Goal: Information Seeking & Learning: Learn about a topic

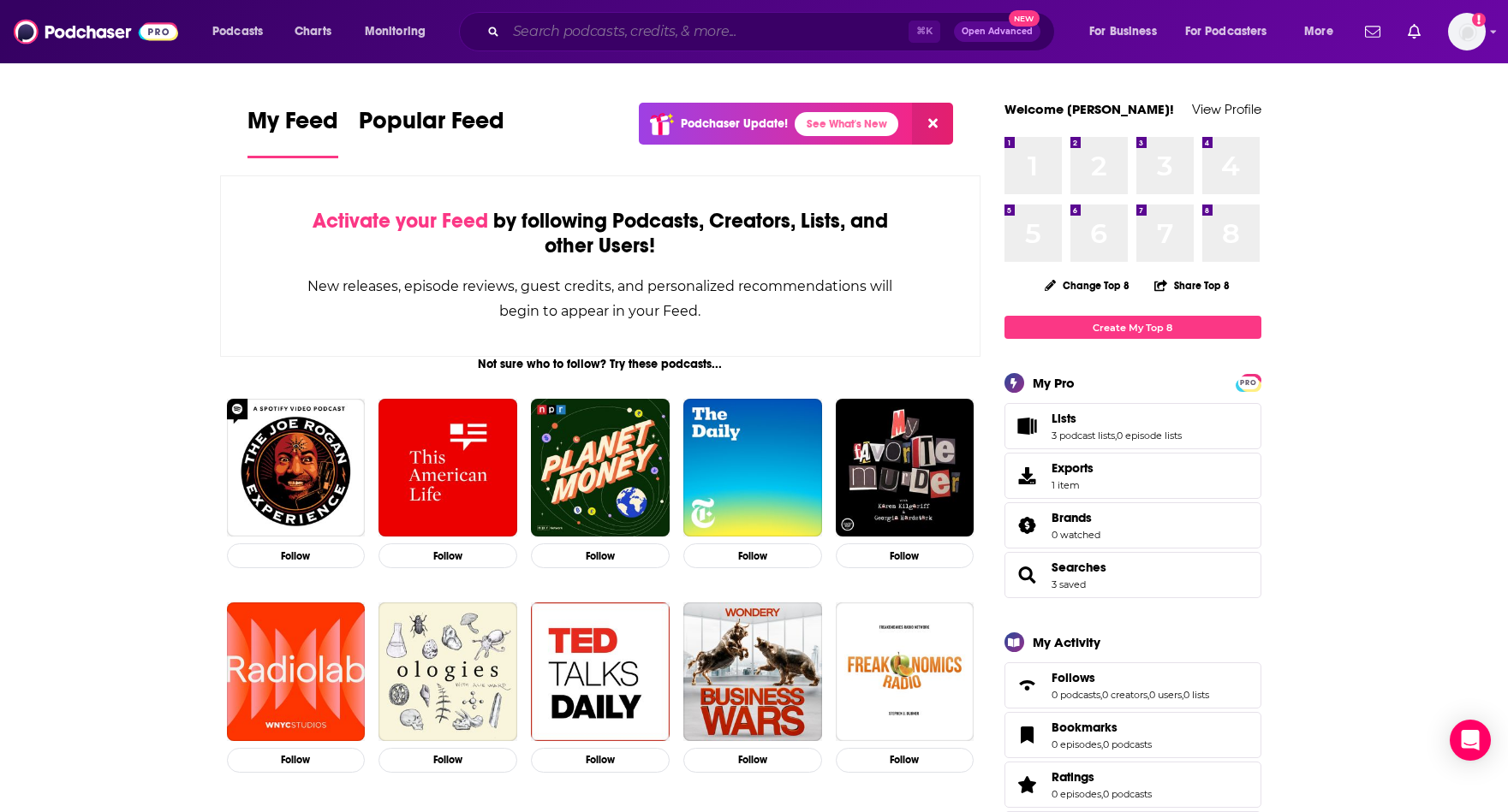
click at [521, 28] on input "Search podcasts, credits, & more..." at bounding box center [707, 32] width 402 height 27
drag, startPoint x: 138, startPoint y: 143, endPoint x: 213, endPoint y: 92, distance: 90.7
click at [238, 28] on span "Podcasts" at bounding box center [237, 32] width 50 height 24
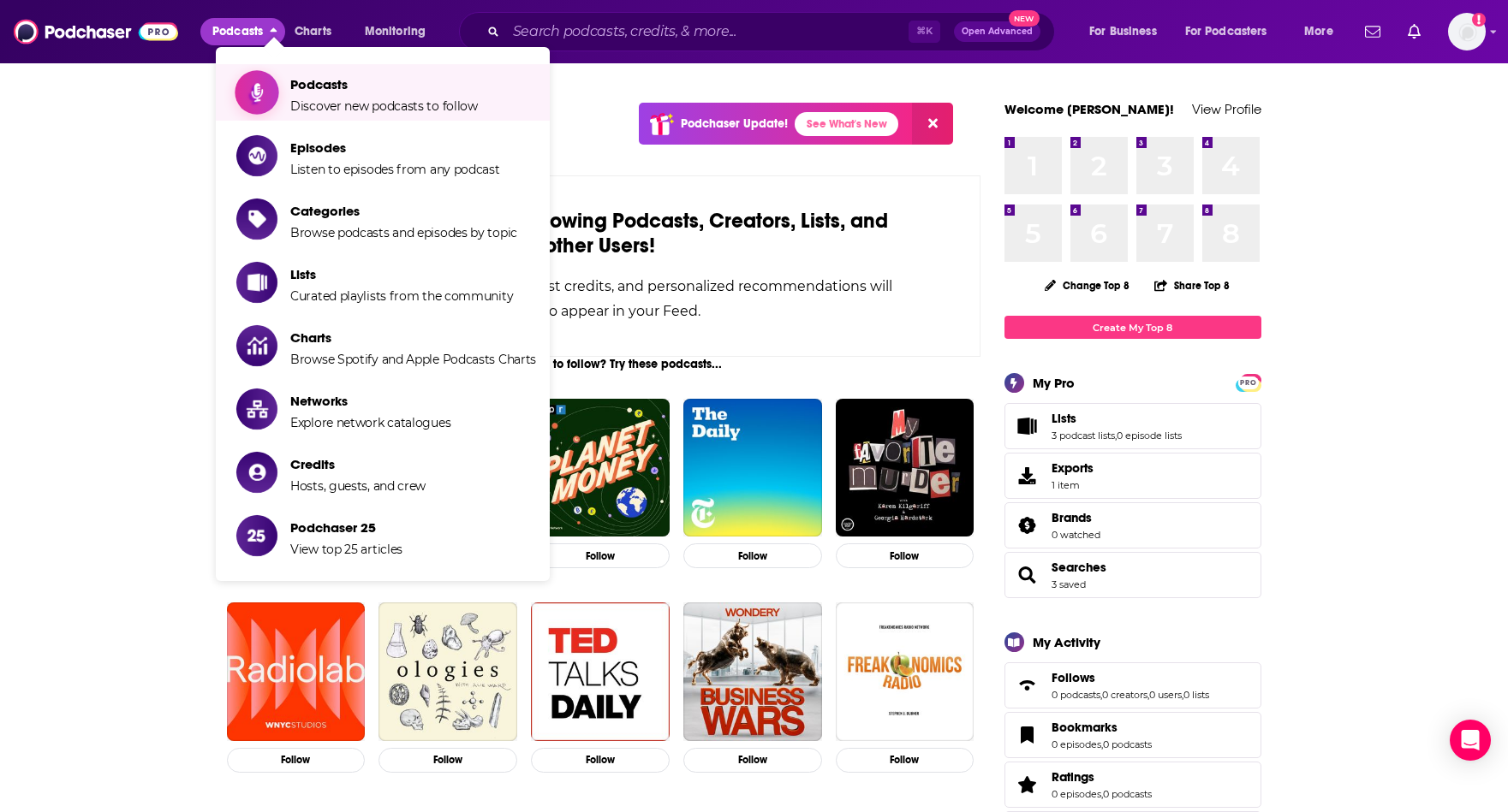
click at [329, 102] on span "Discover new podcasts to follow" at bounding box center [384, 106] width 187 height 16
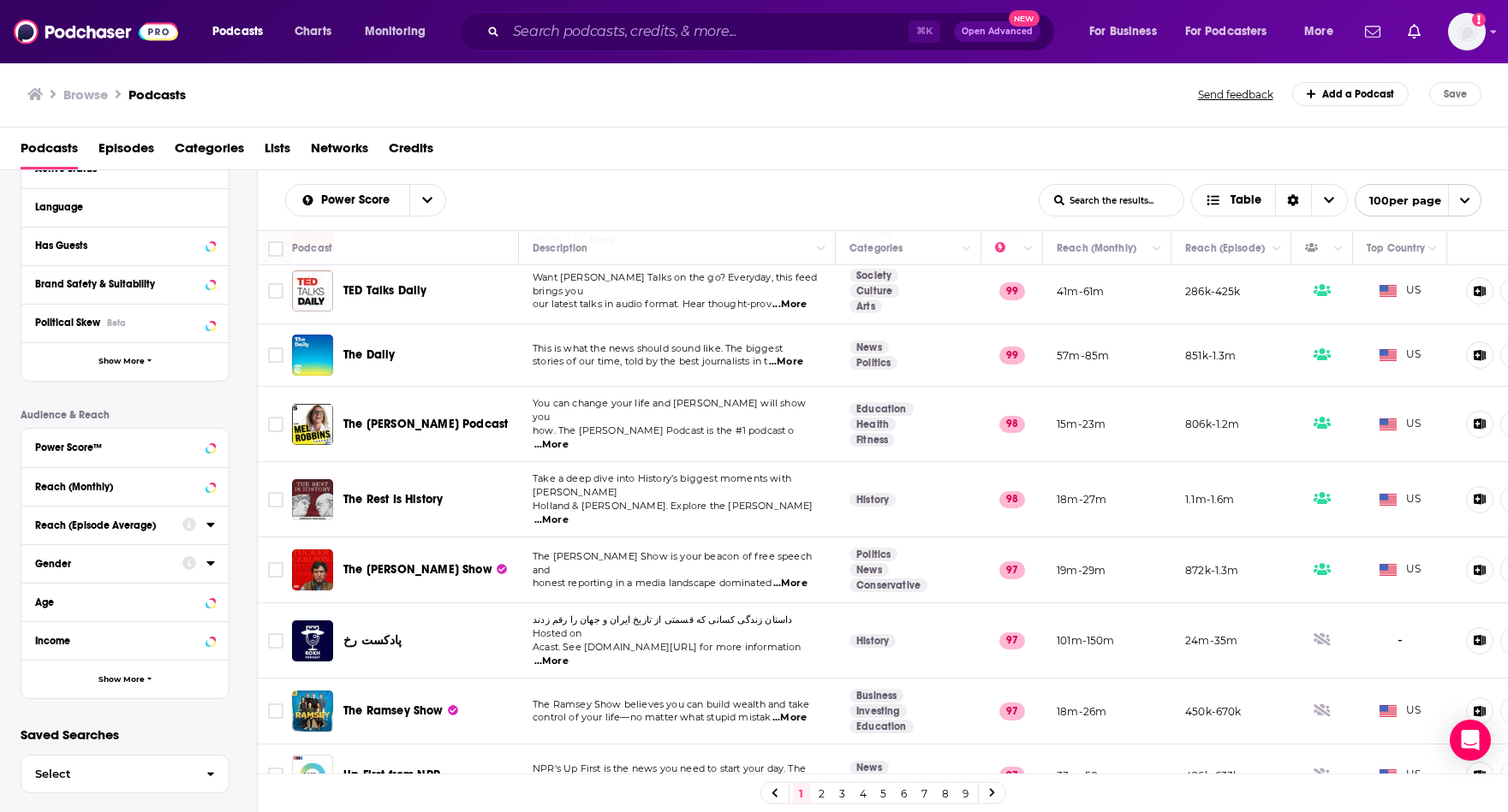
scroll to position [225, 0]
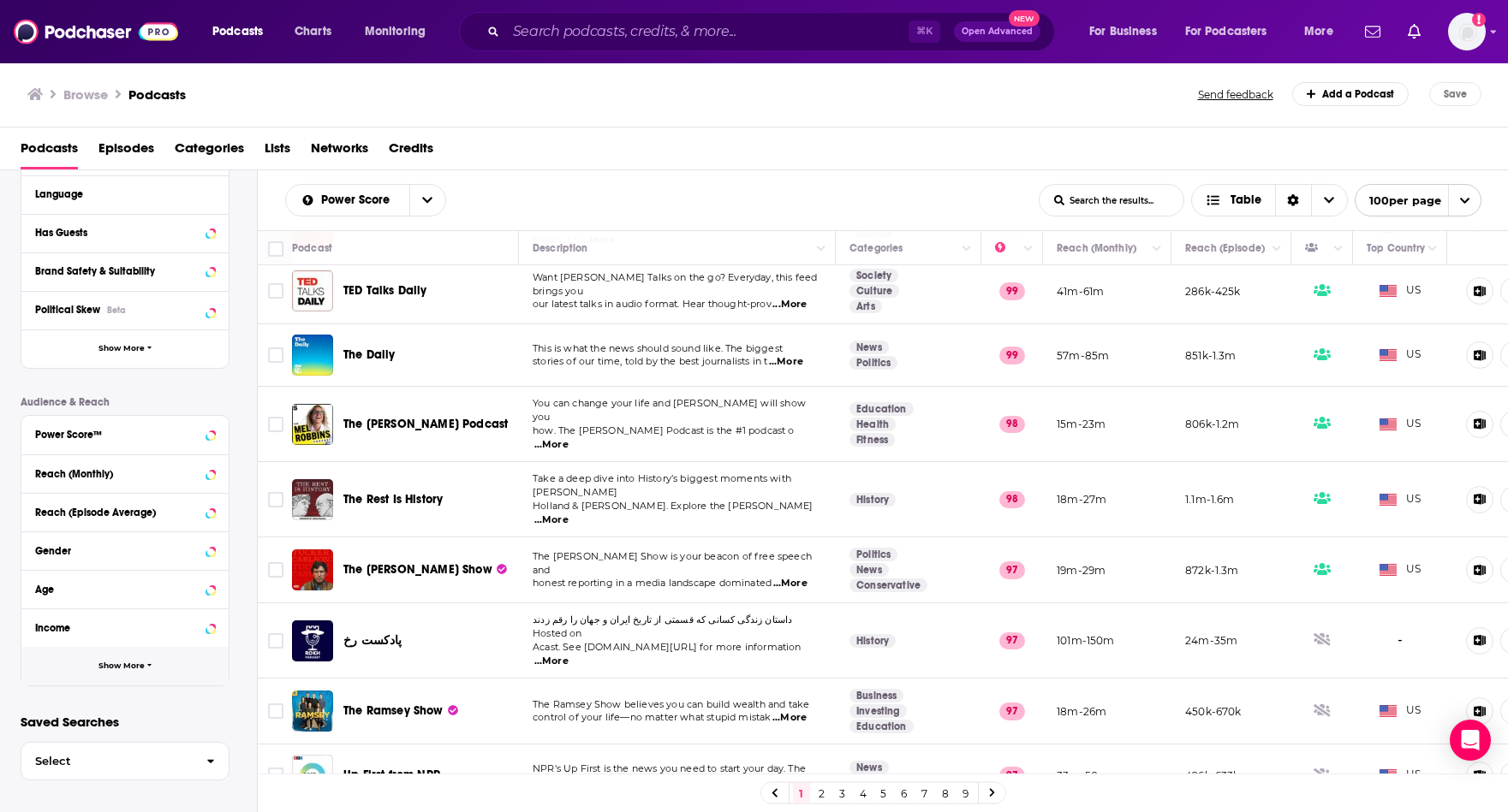
click at [129, 670] on button "Show More" at bounding box center [124, 666] width 207 height 38
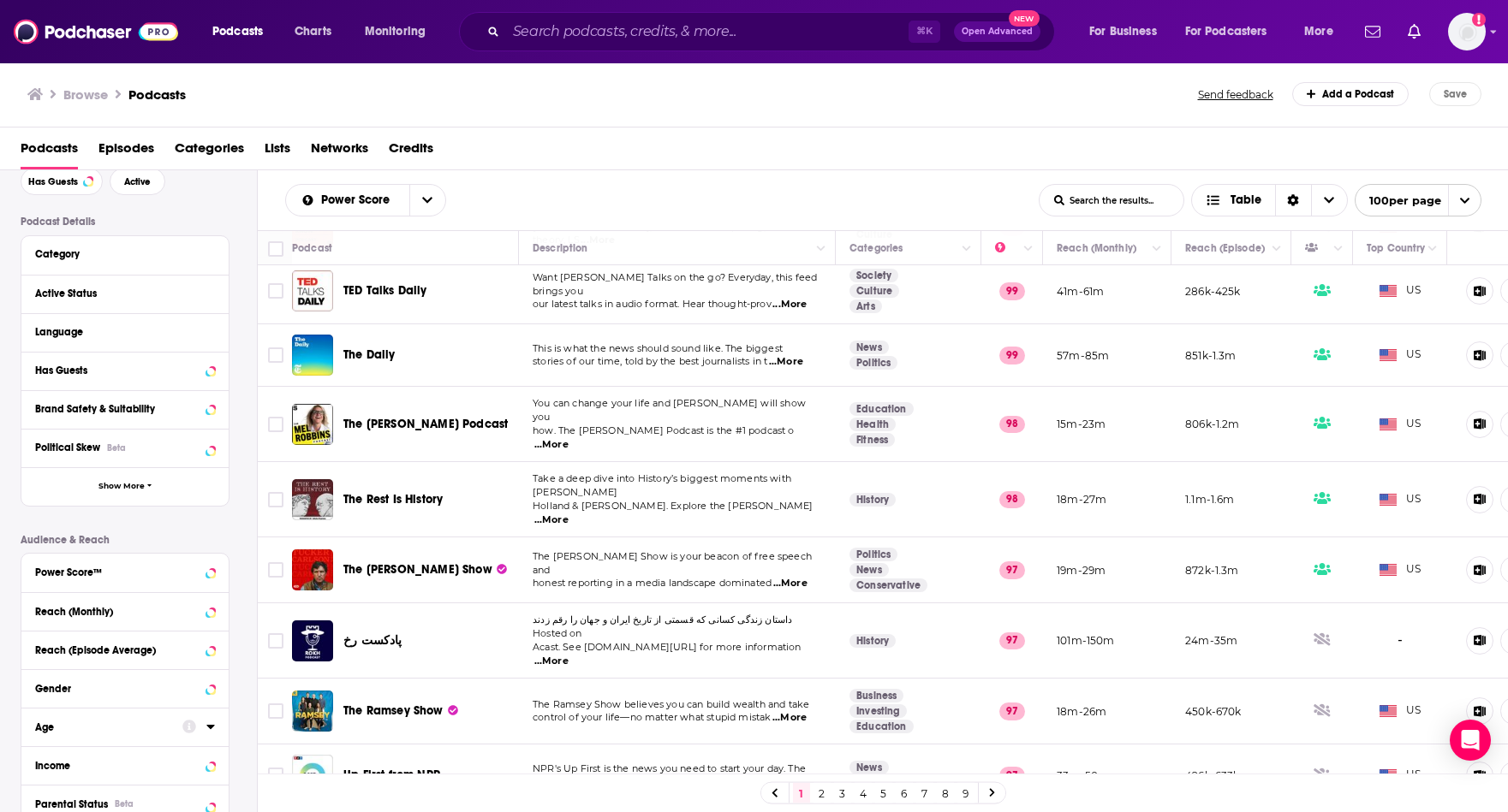
scroll to position [0, 0]
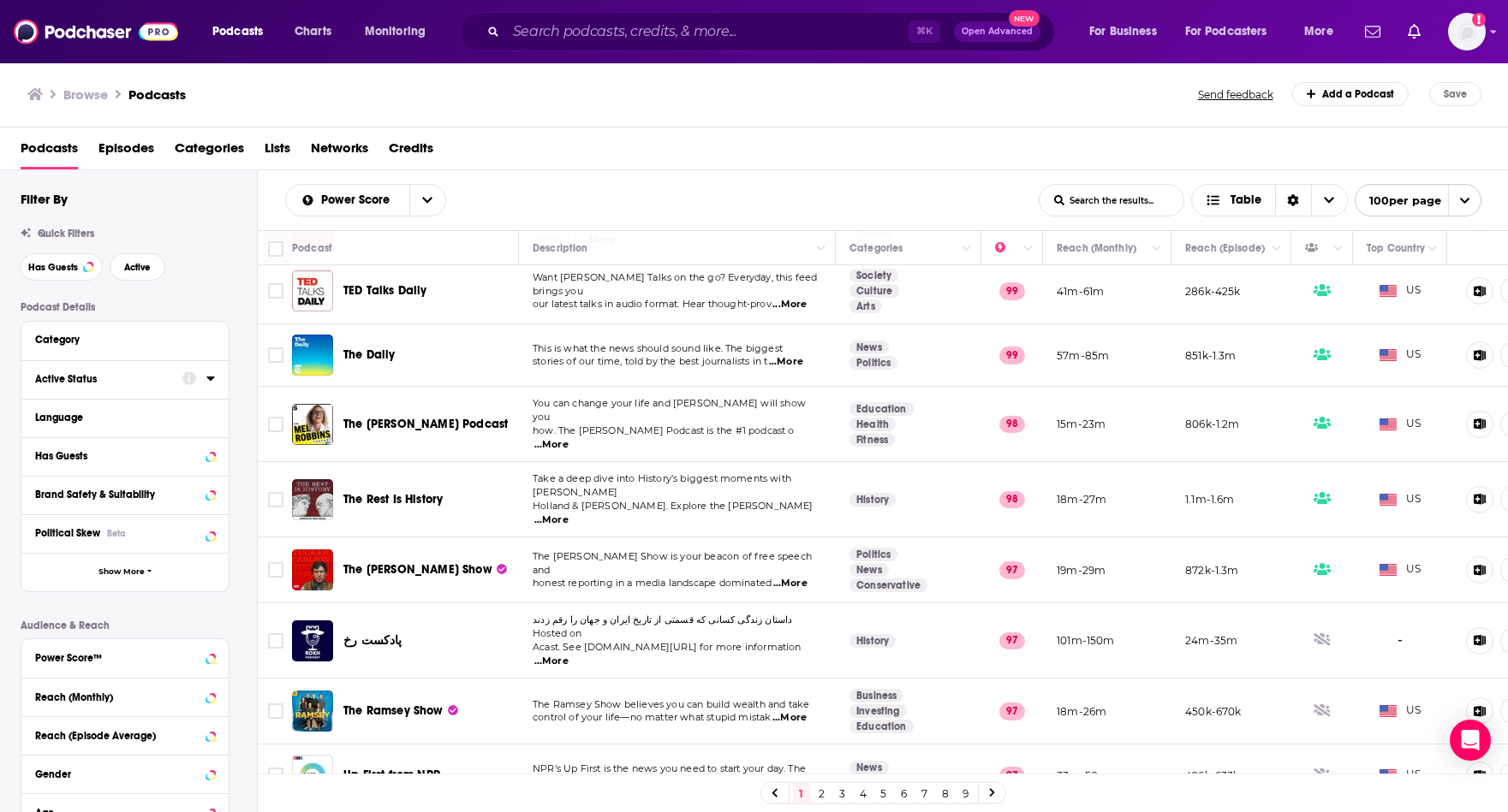
click at [112, 374] on div "Active Status" at bounding box center [102, 379] width 136 height 12
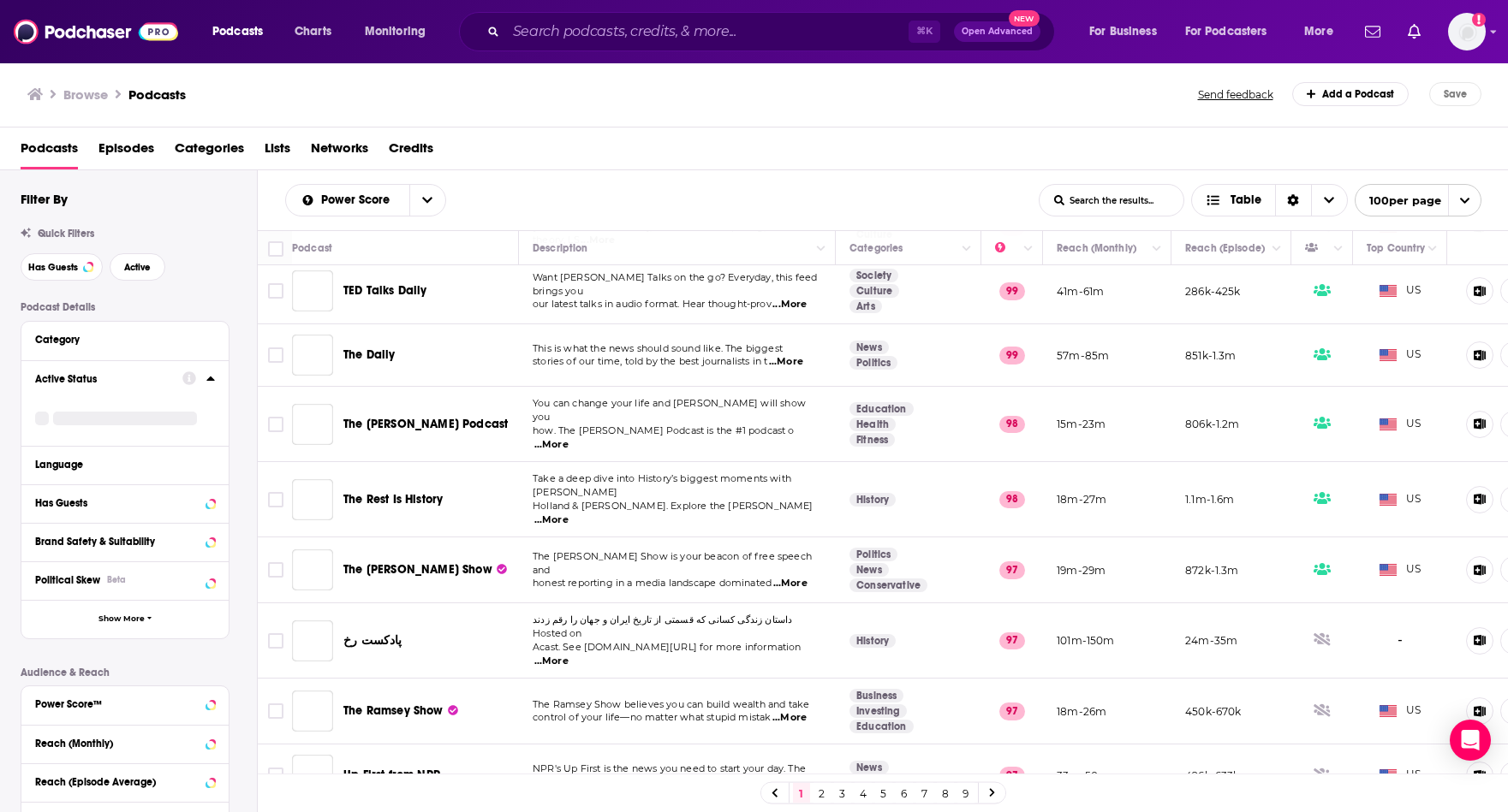
click at [204, 381] on div at bounding box center [199, 378] width 33 height 21
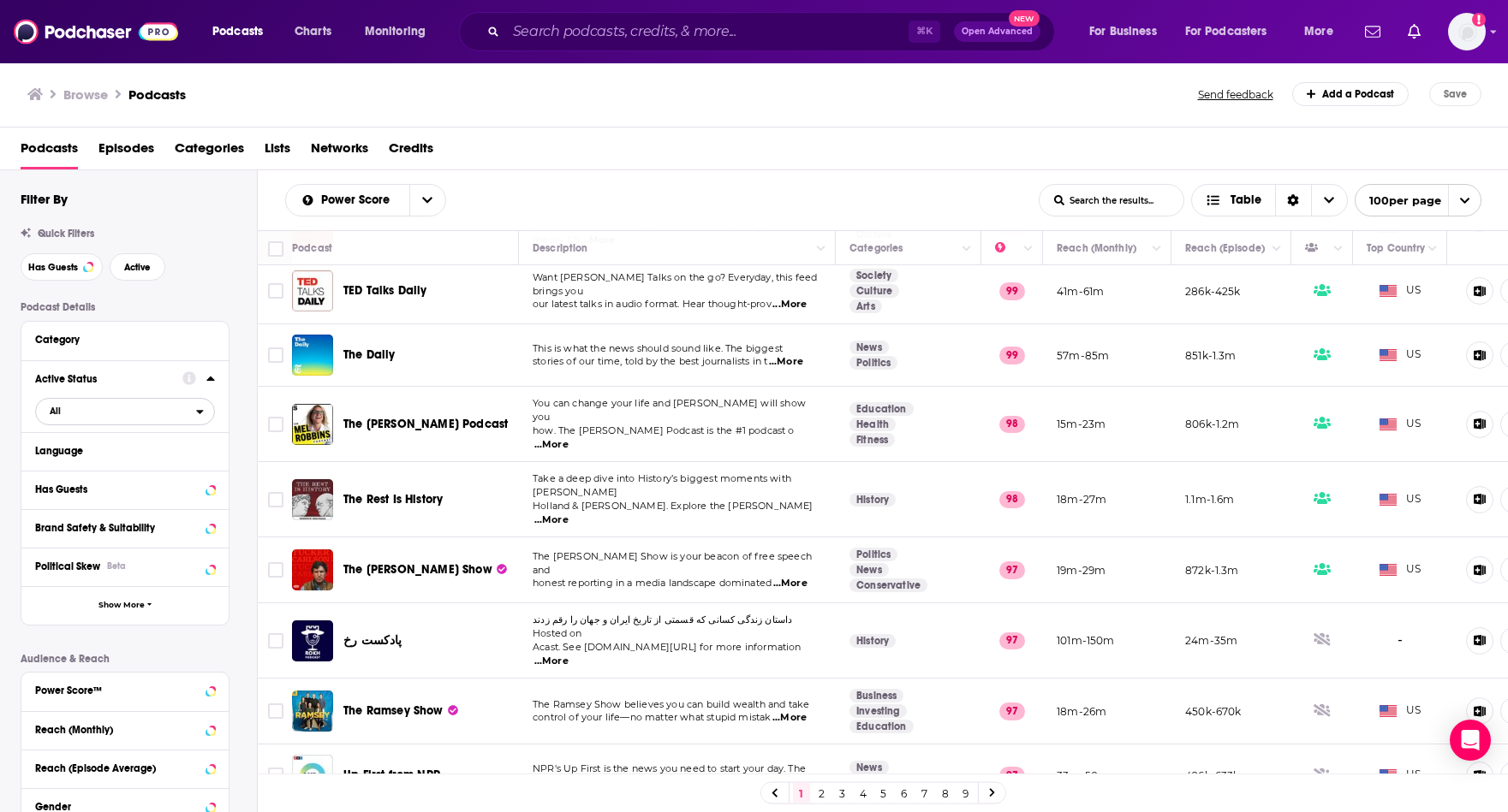
click at [143, 416] on span "All" at bounding box center [115, 411] width 160 height 22
click at [160, 460] on div "Active 406k" at bounding box center [131, 468] width 192 height 28
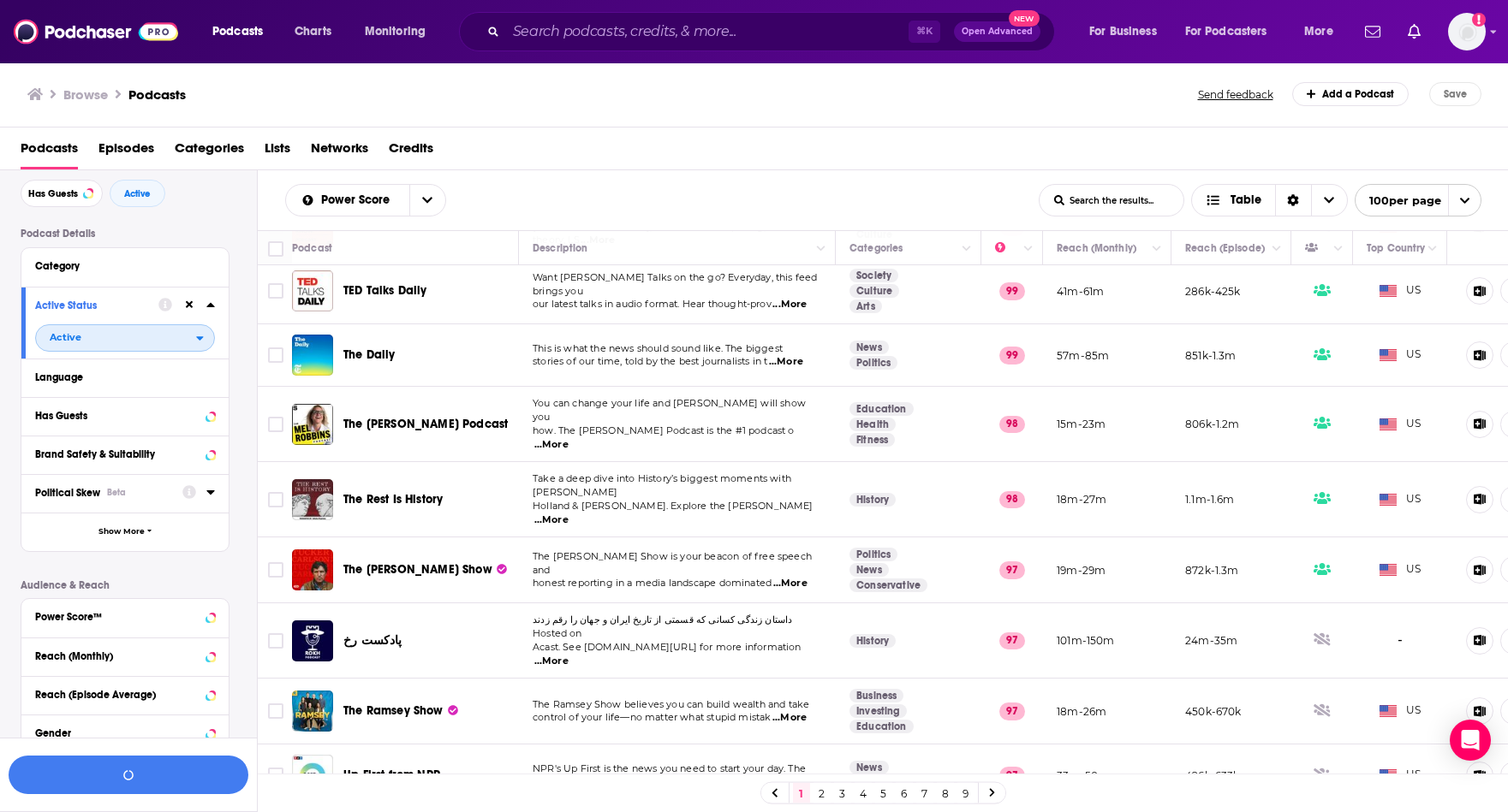
scroll to position [73, 0]
click at [115, 533] on span "Show More" at bounding box center [122, 533] width 47 height 9
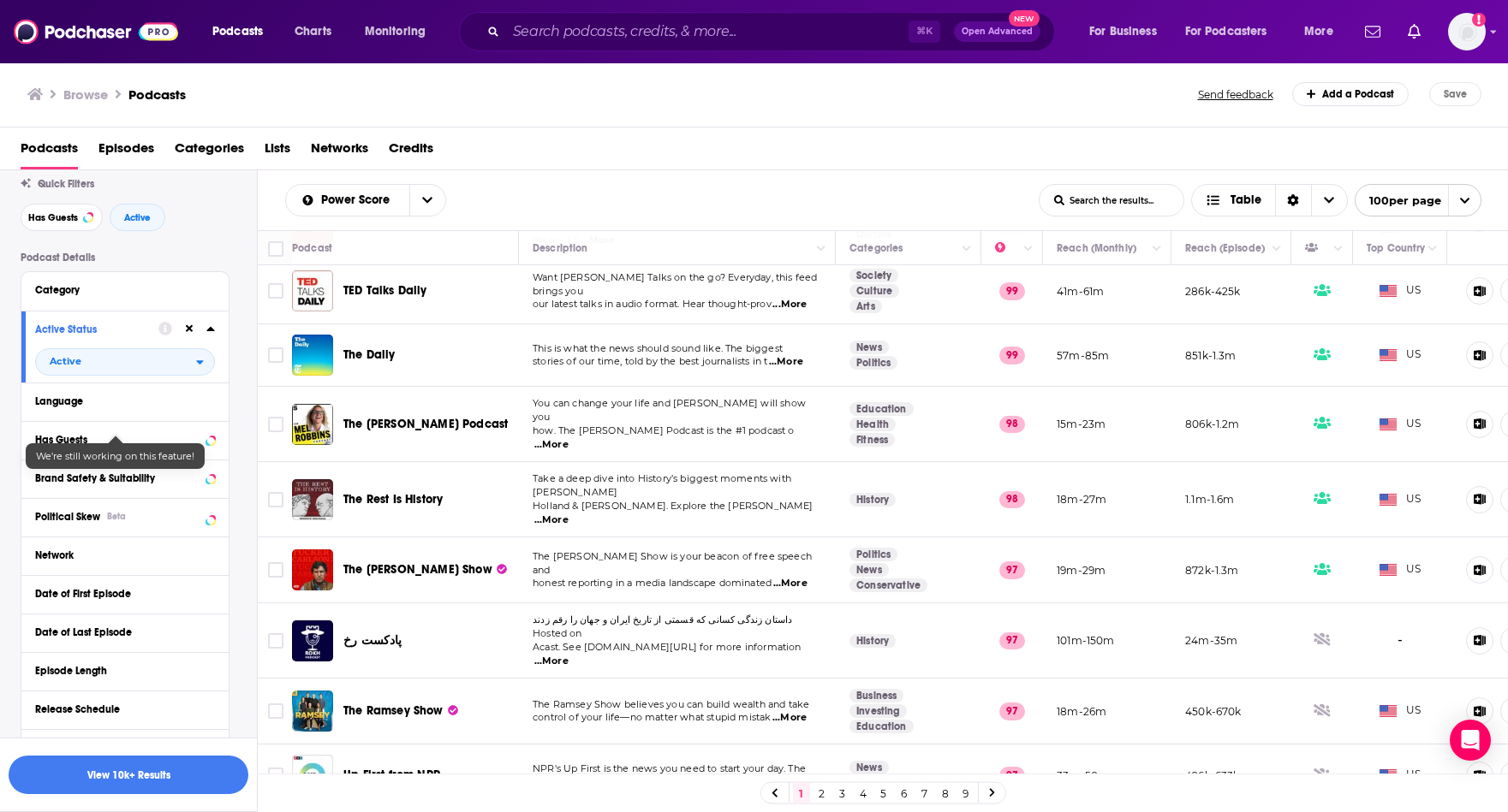
scroll to position [159, 0]
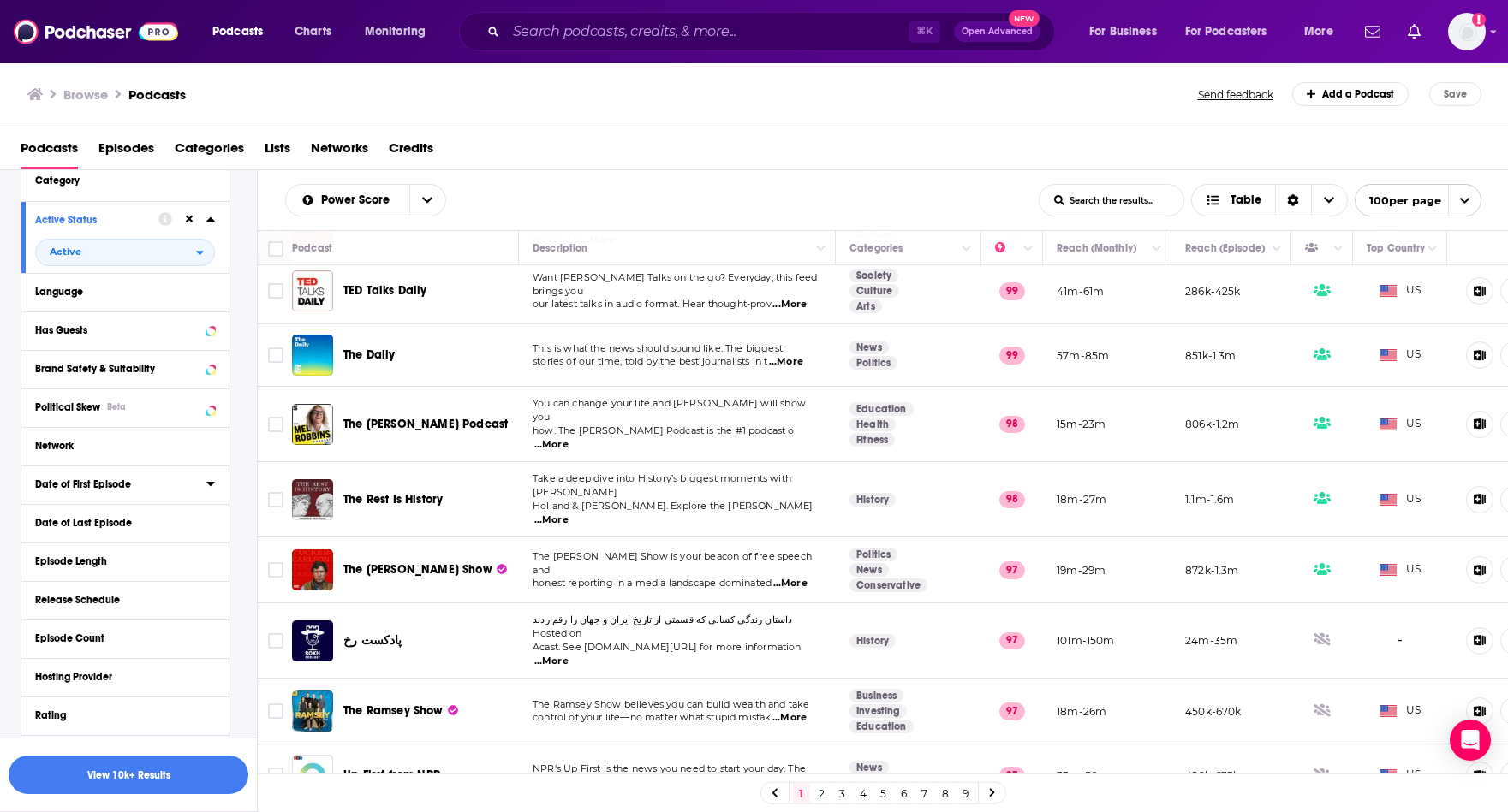
click at [97, 485] on div "Date of First Episode" at bounding box center [114, 484] width 160 height 12
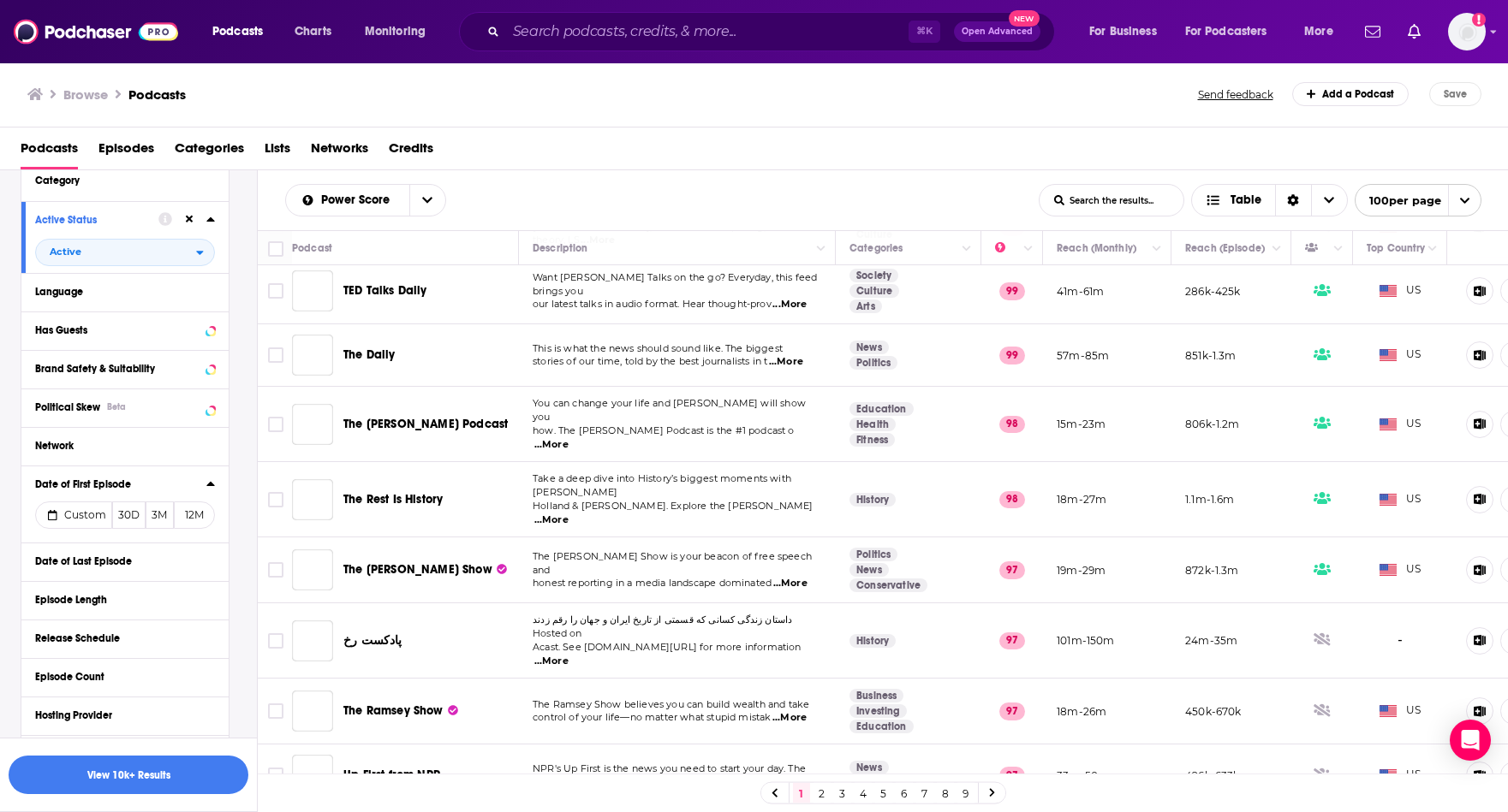
click at [207, 486] on icon at bounding box center [210, 484] width 7 height 5
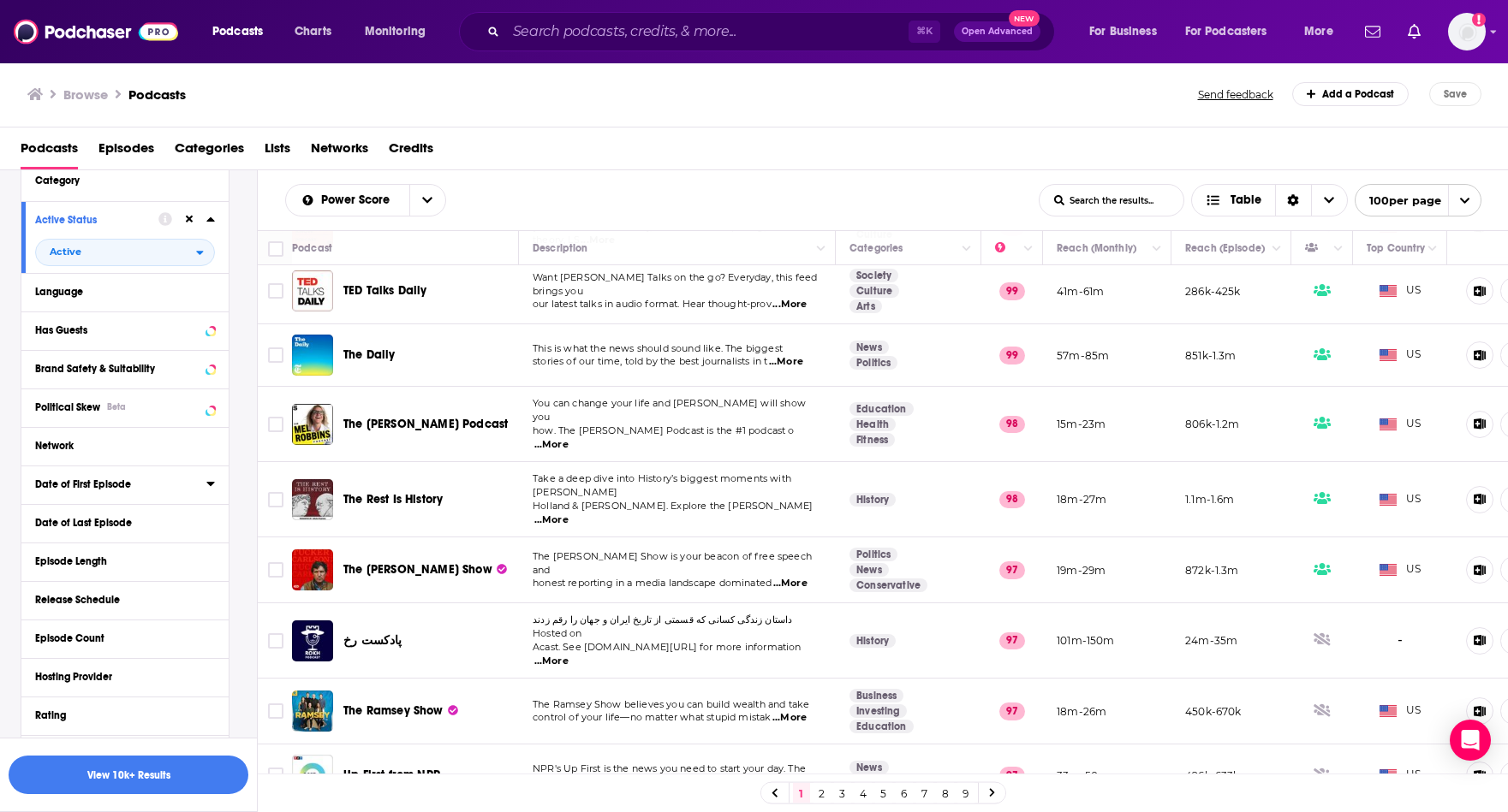
click at [207, 488] on icon at bounding box center [210, 483] width 8 height 14
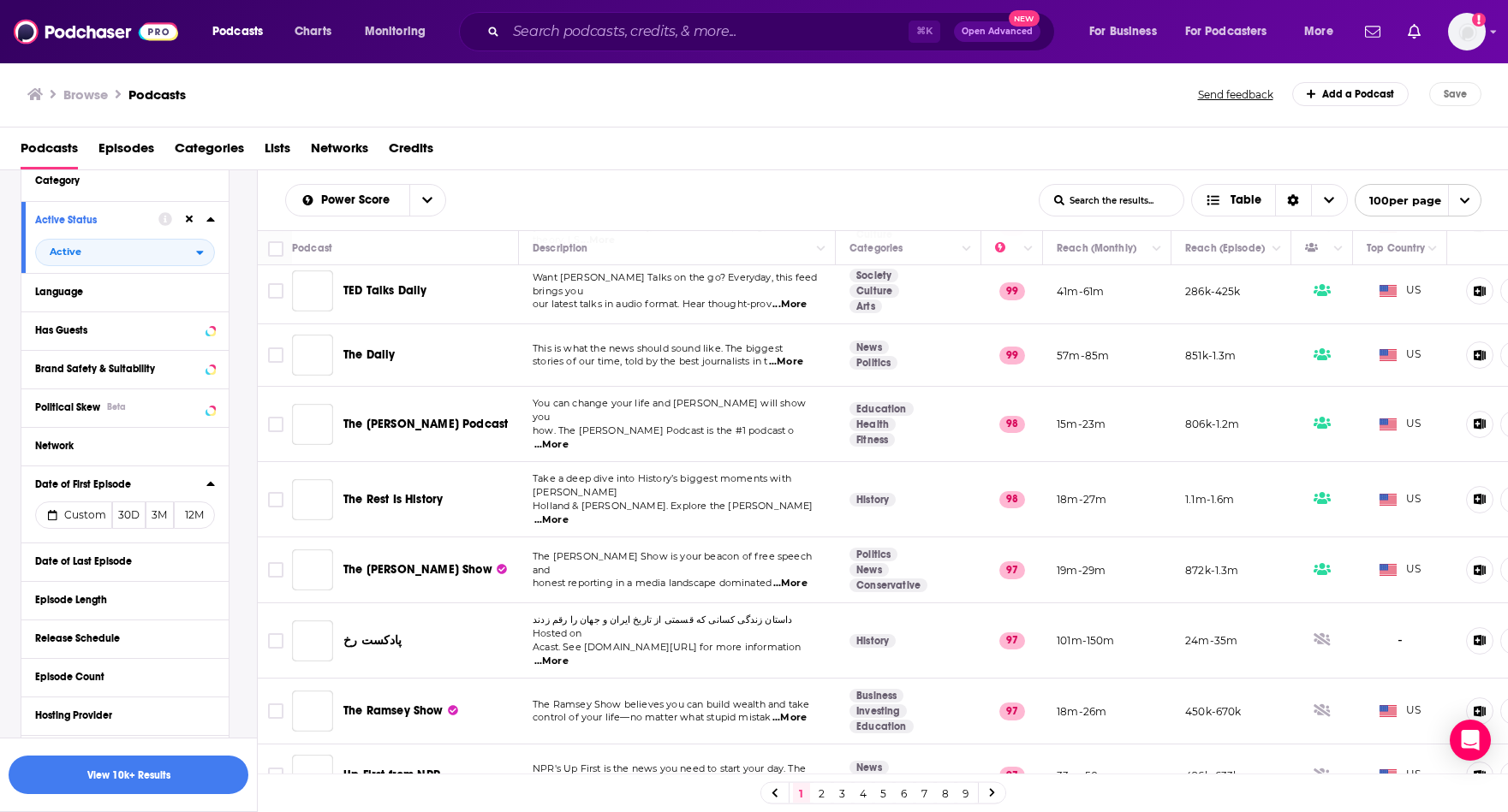
click at [207, 486] on icon at bounding box center [210, 484] width 7 height 5
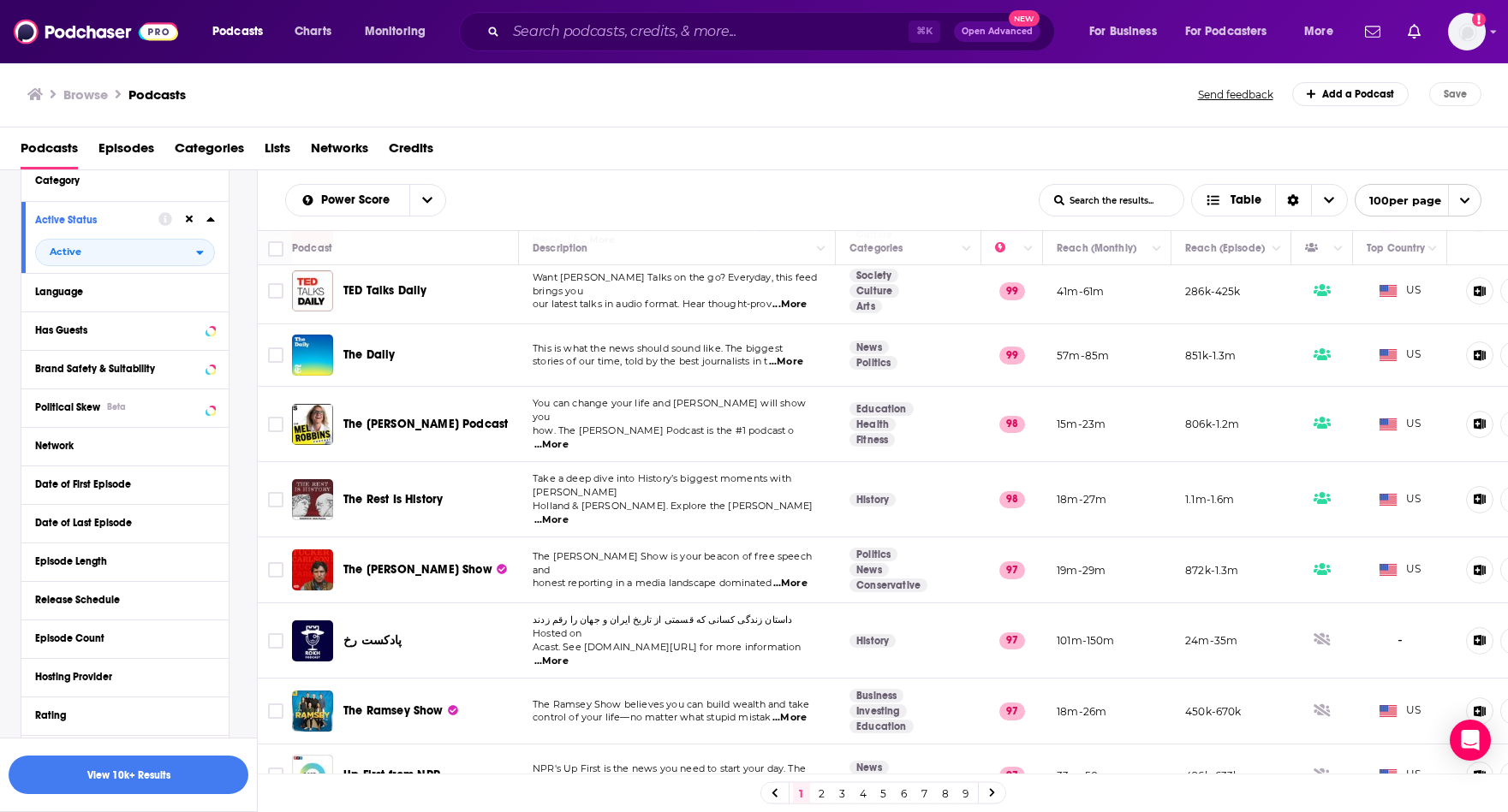
click at [196, 152] on span "Categories" at bounding box center [209, 152] width 69 height 35
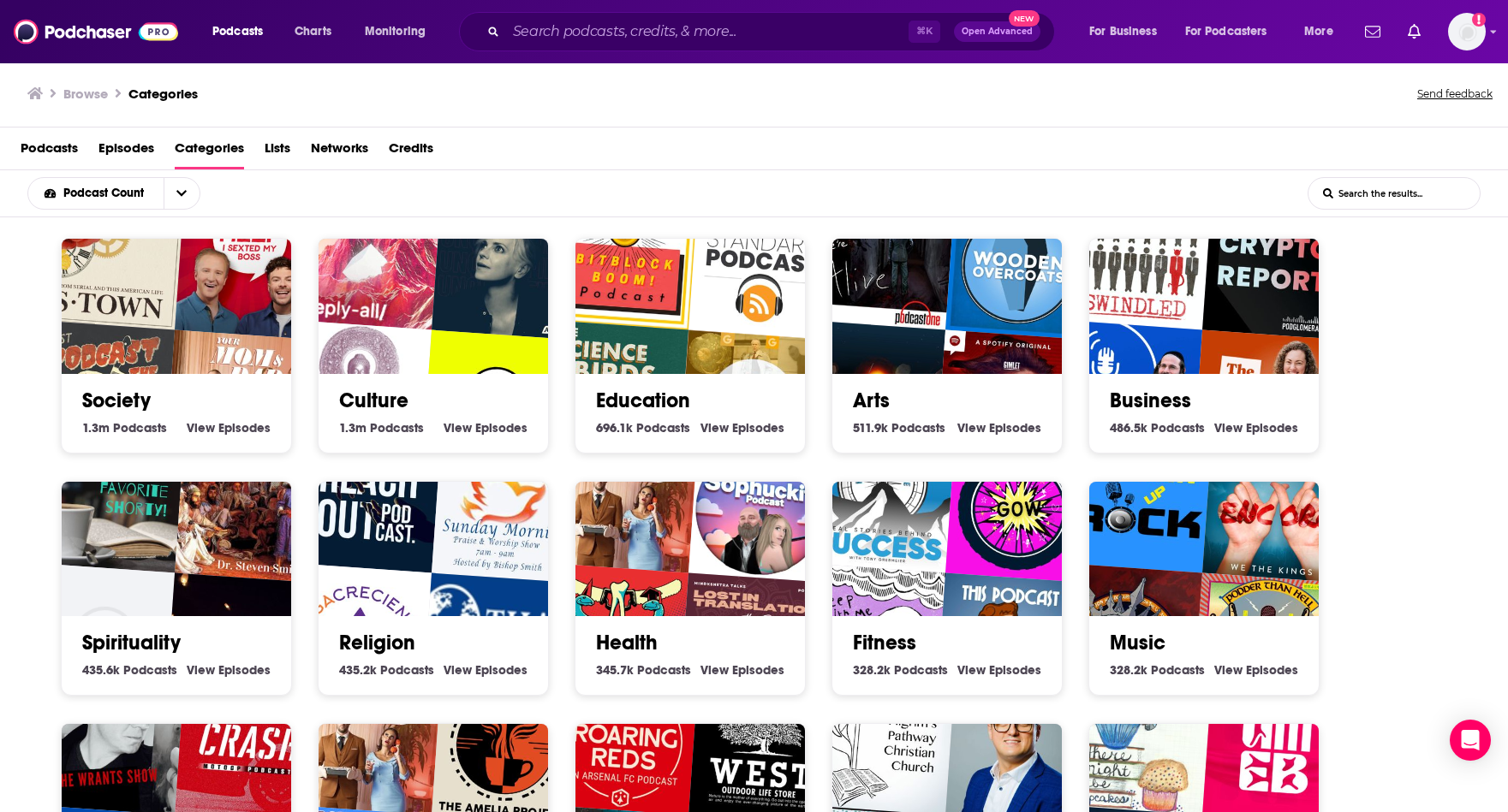
scroll to position [496, 0]
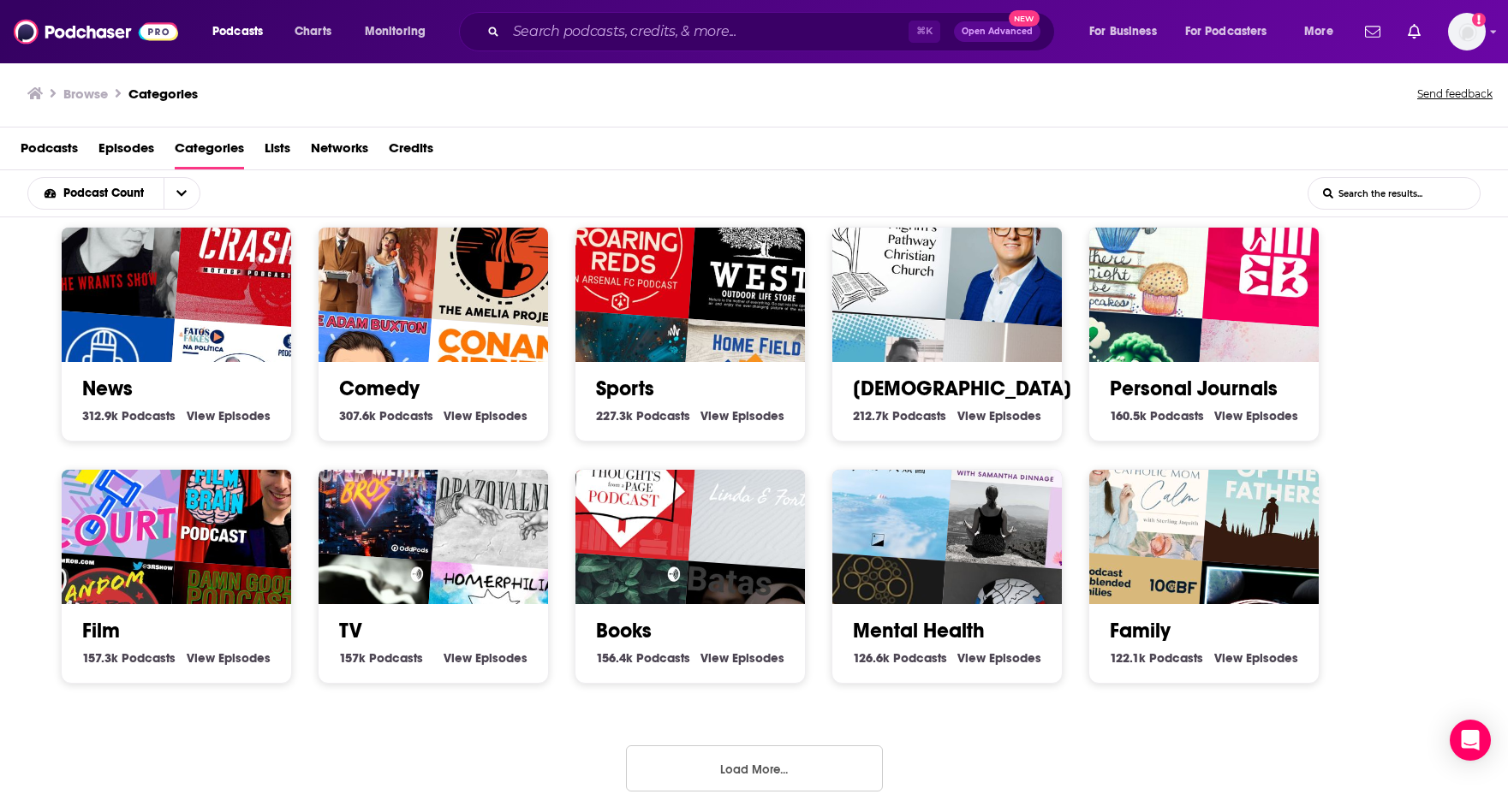
click at [787, 777] on button "Load More..." at bounding box center [754, 768] width 257 height 47
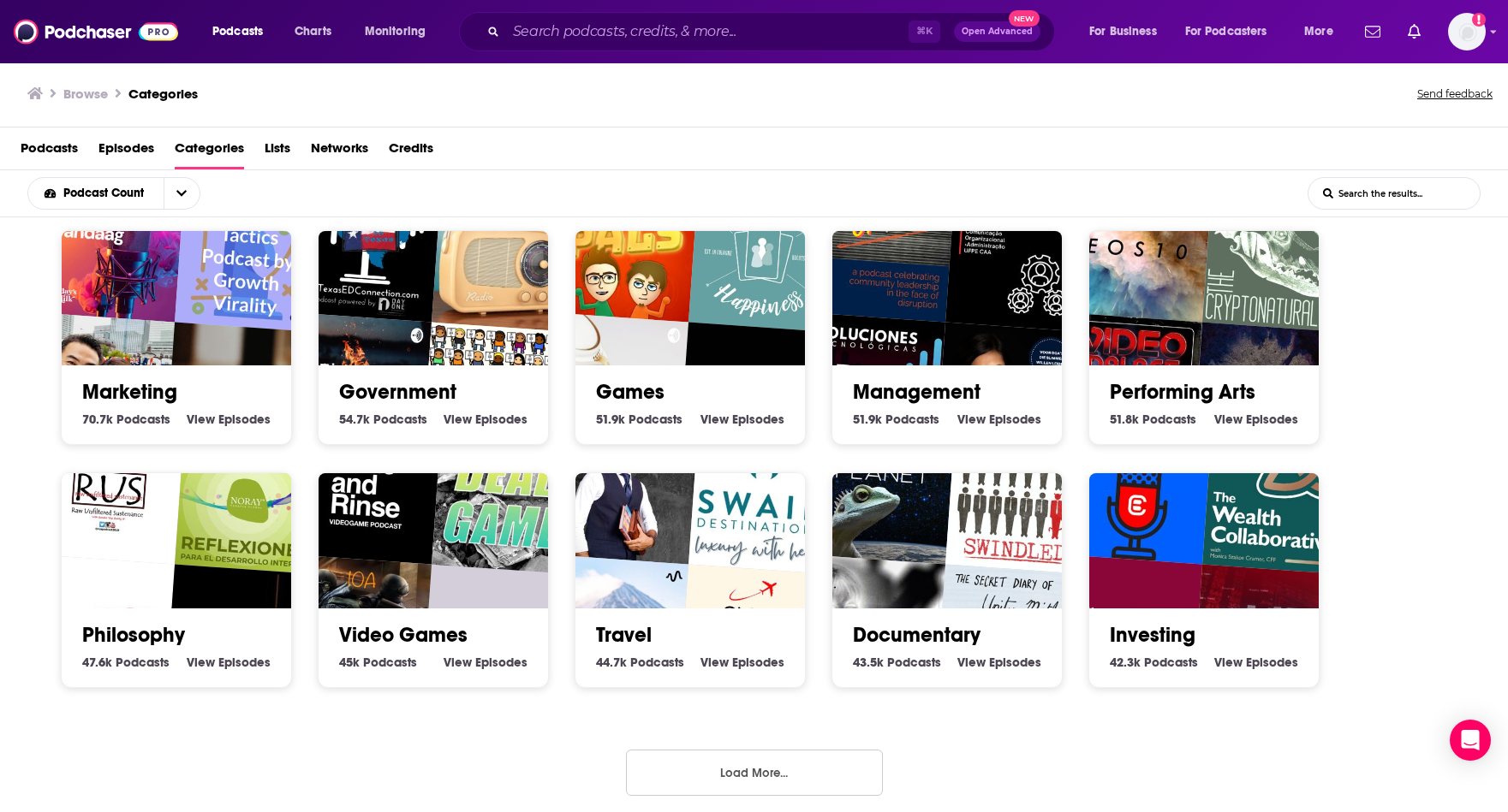
scroll to position [4, 0]
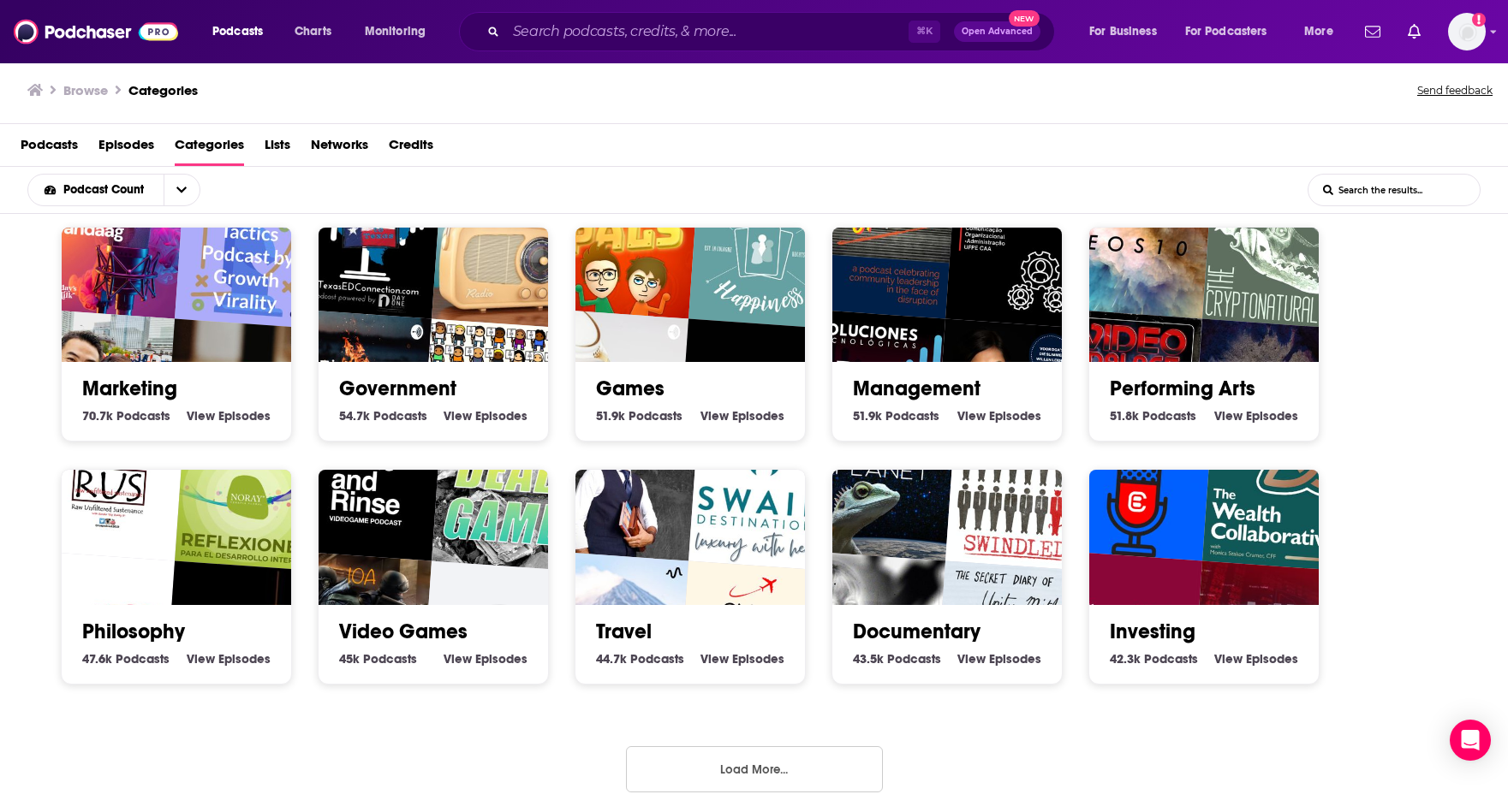
click at [787, 777] on button "Load More..." at bounding box center [754, 769] width 257 height 47
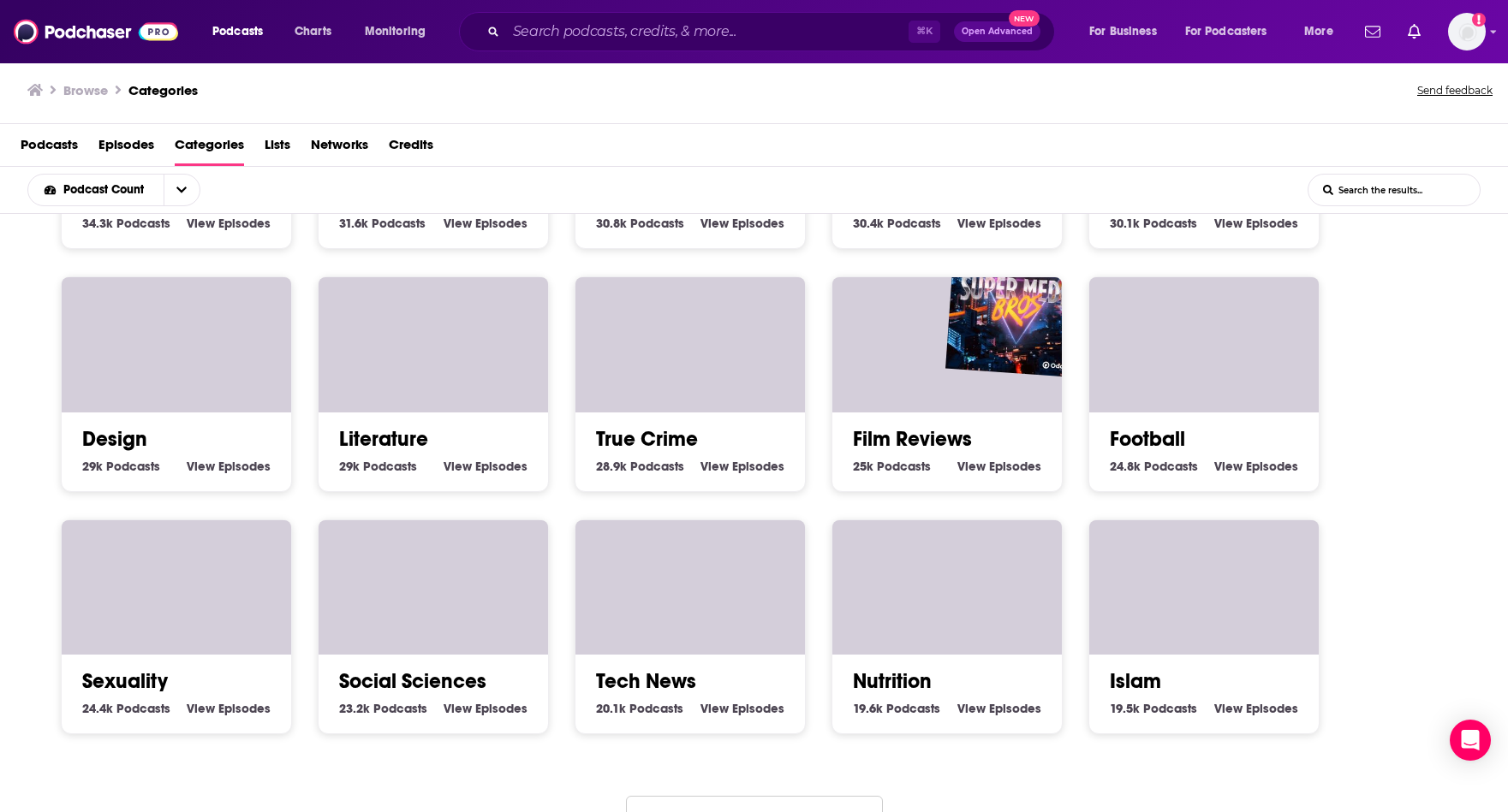
scroll to position [2430, 0]
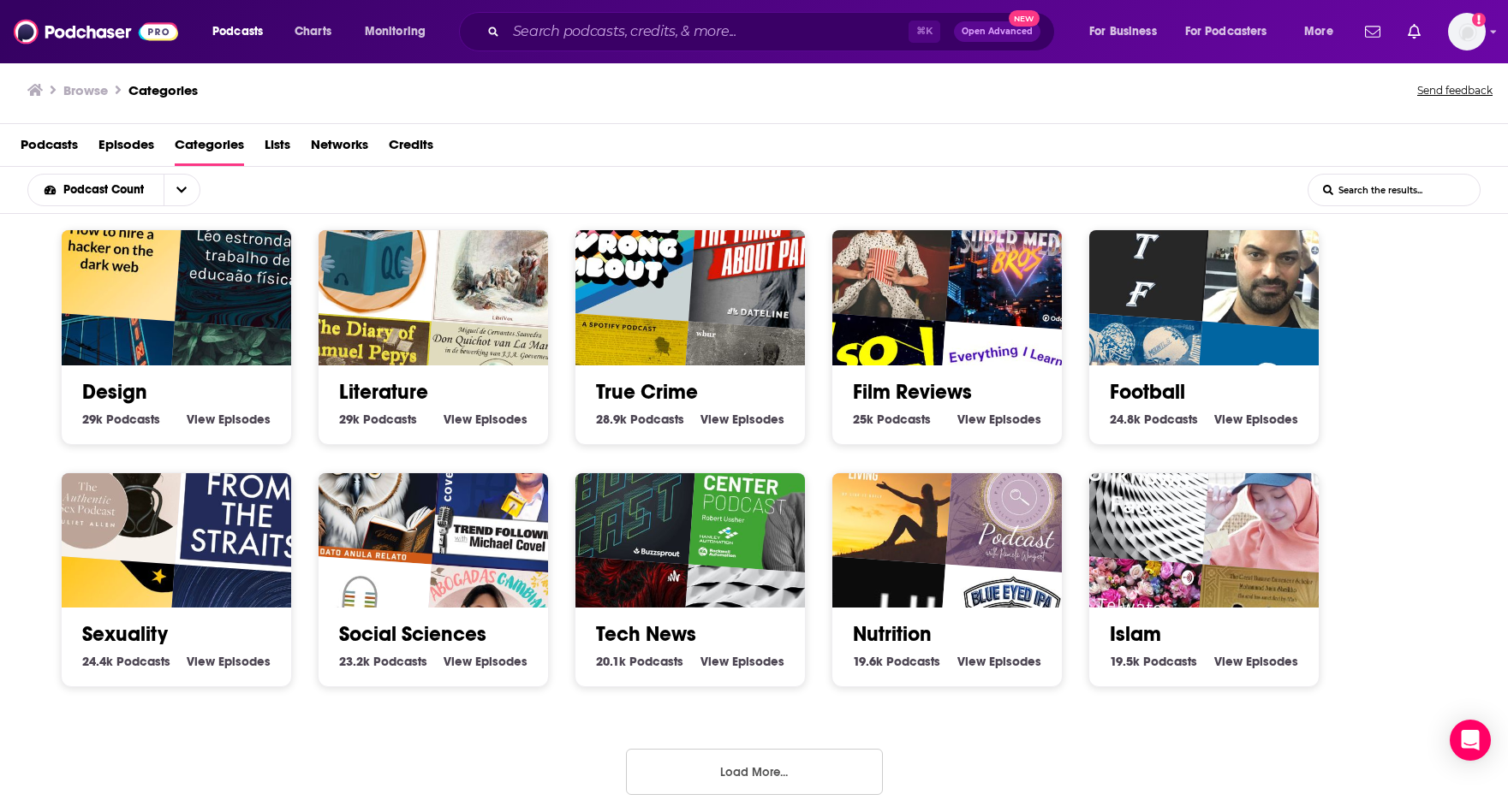
click at [787, 778] on button "Load More..." at bounding box center [754, 772] width 257 height 47
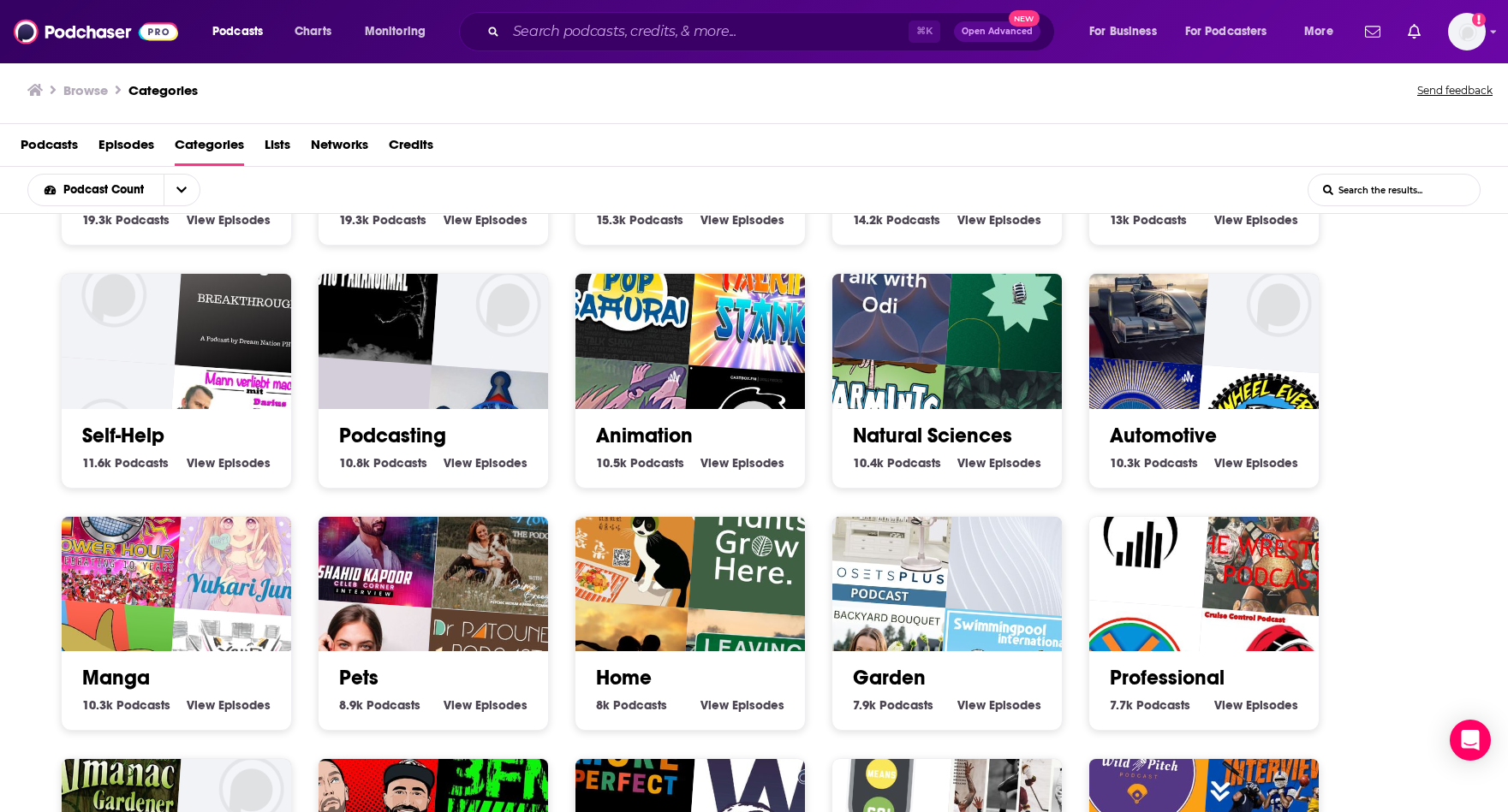
scroll to position [849, 0]
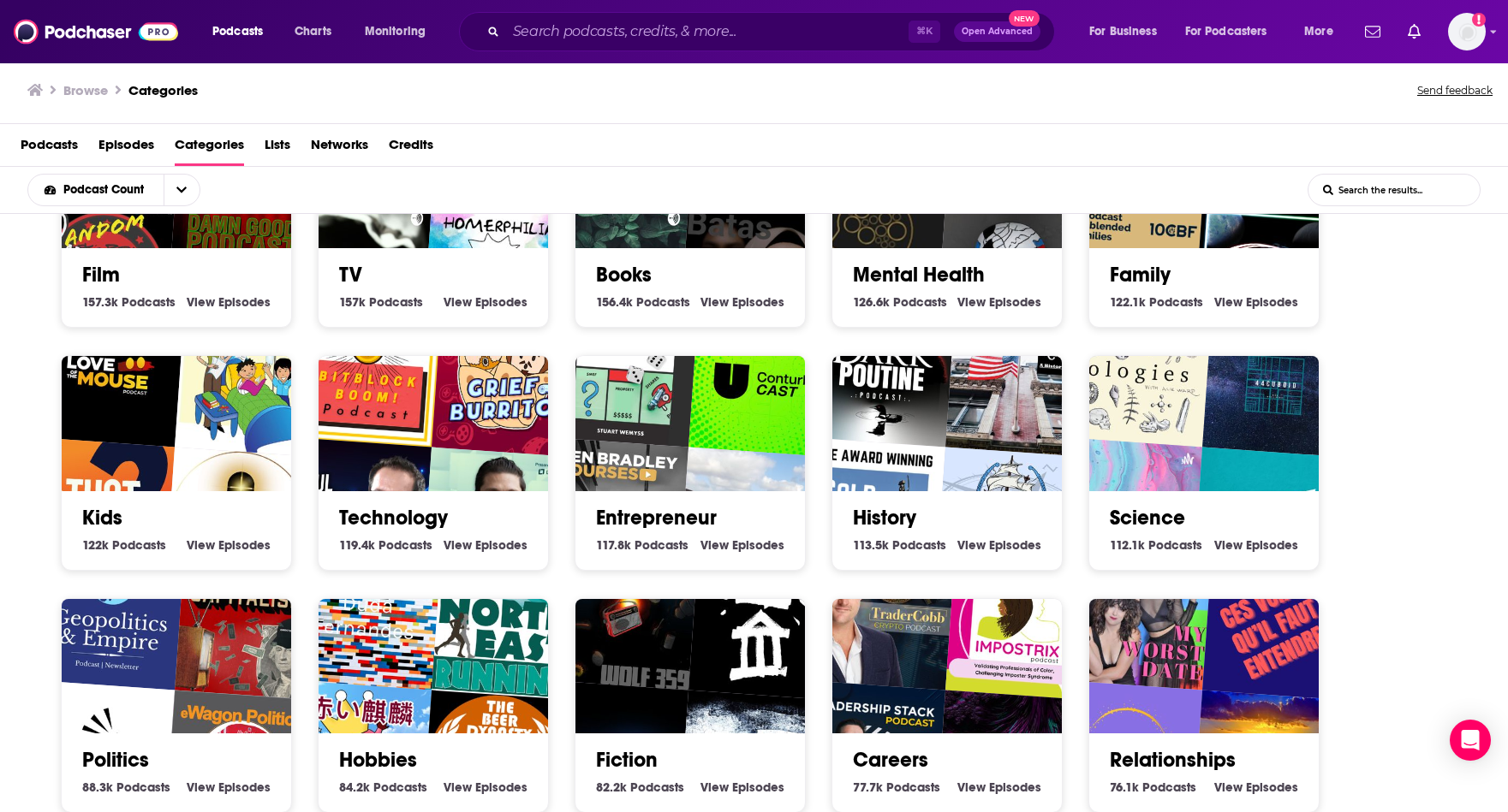
click at [374, 508] on link "Technology" at bounding box center [393, 518] width 109 height 26
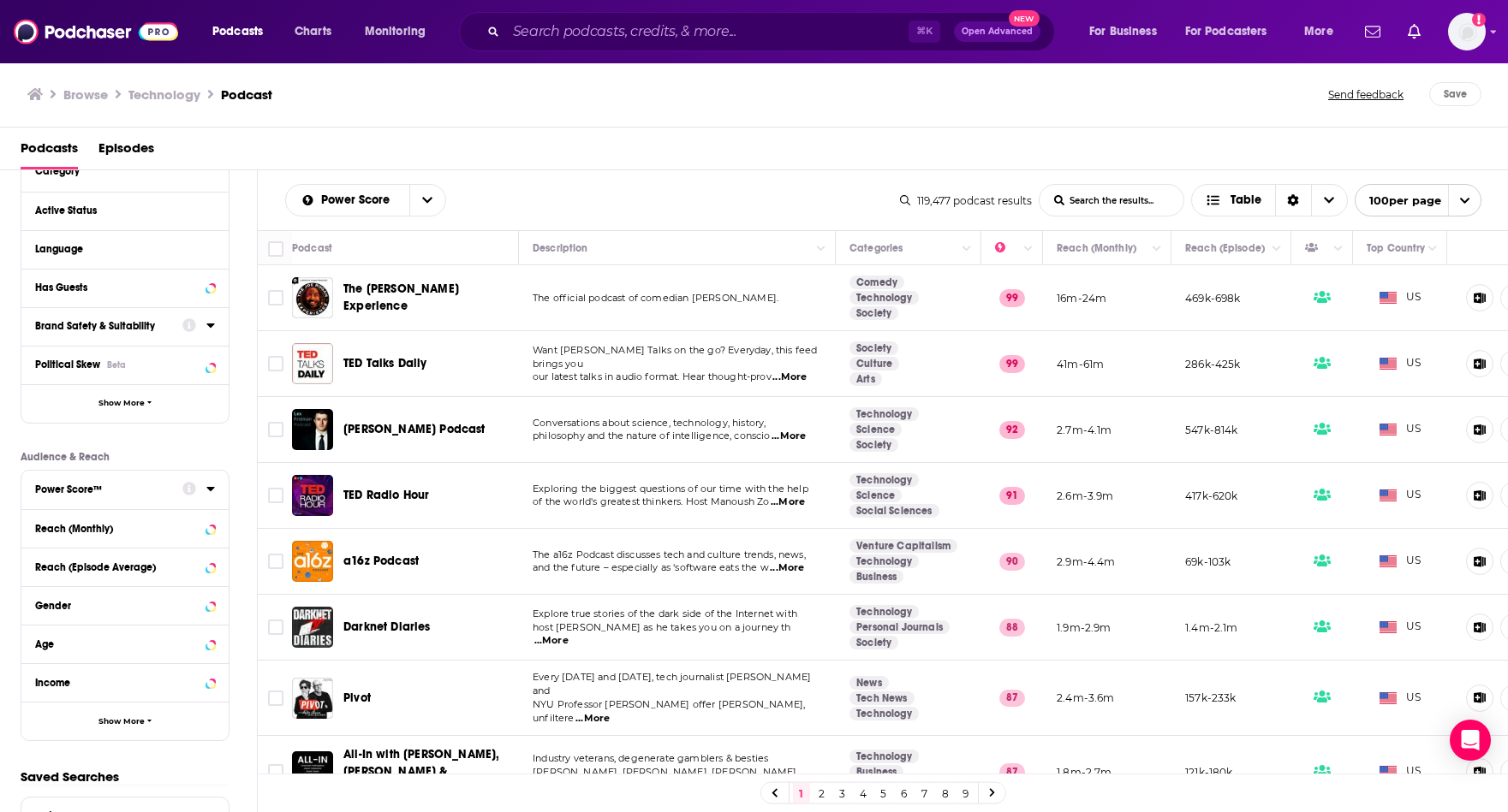
scroll to position [172, 0]
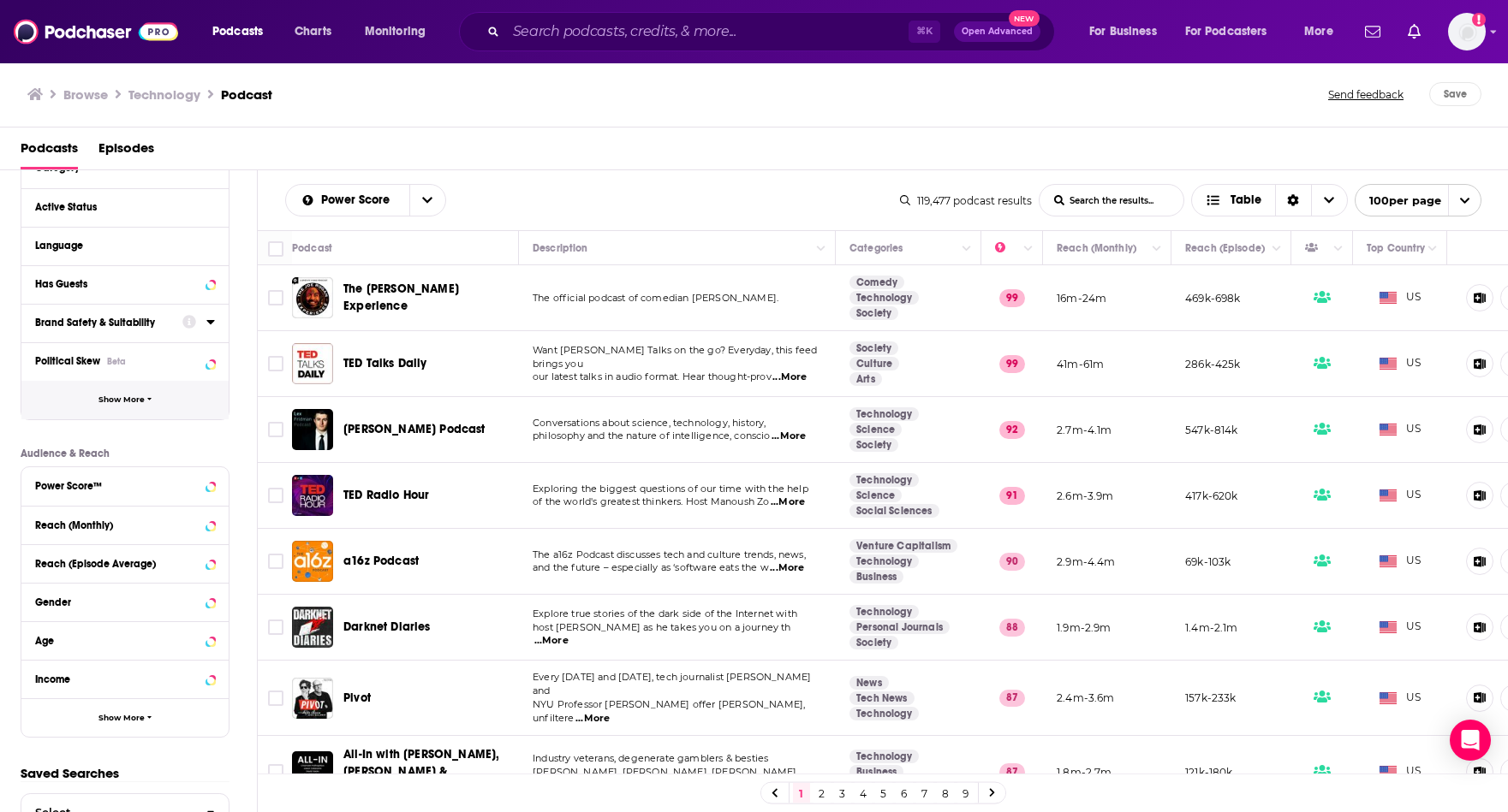
click at [109, 411] on button "Show More" at bounding box center [124, 400] width 207 height 38
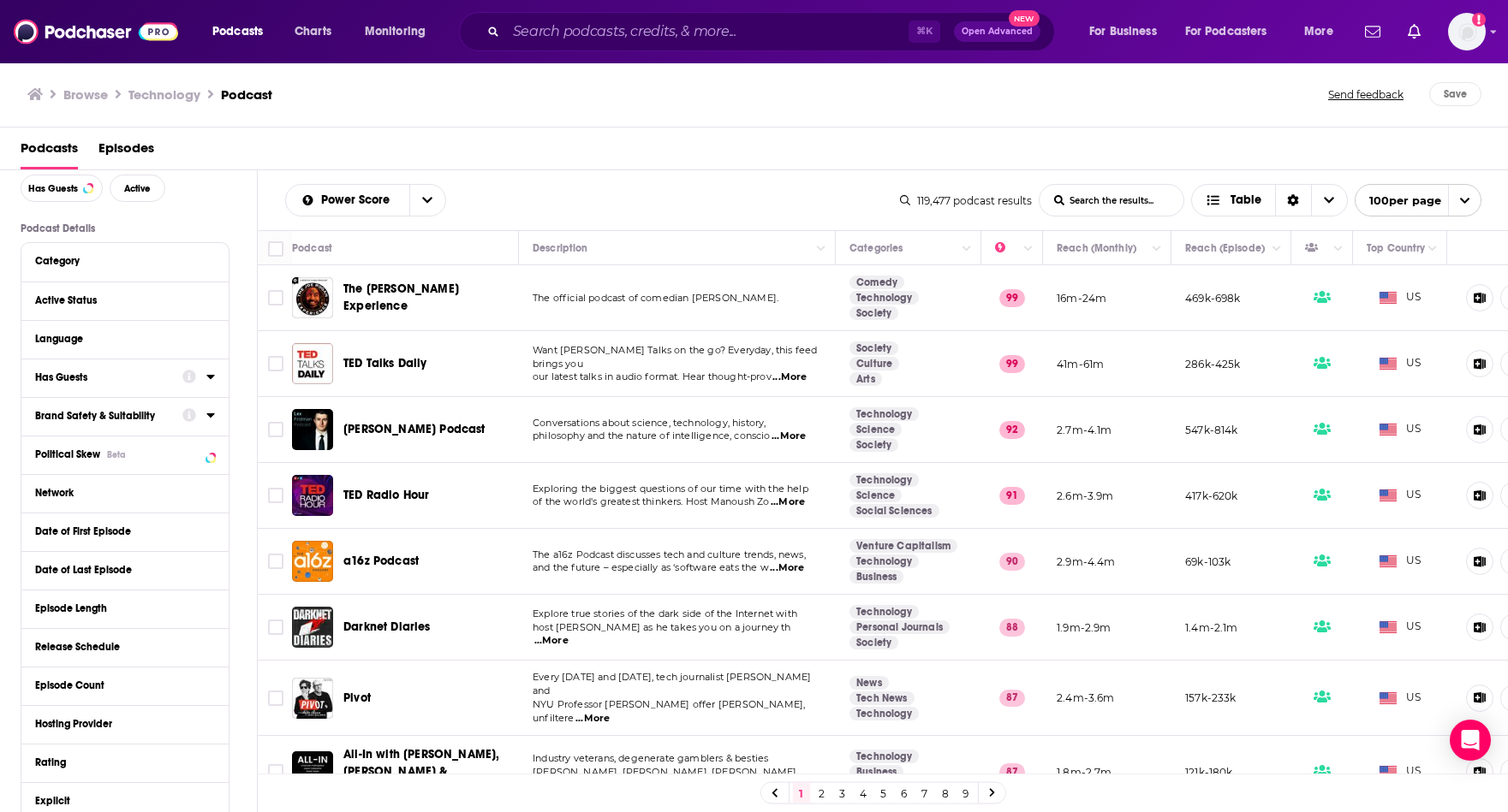
scroll to position [48, 0]
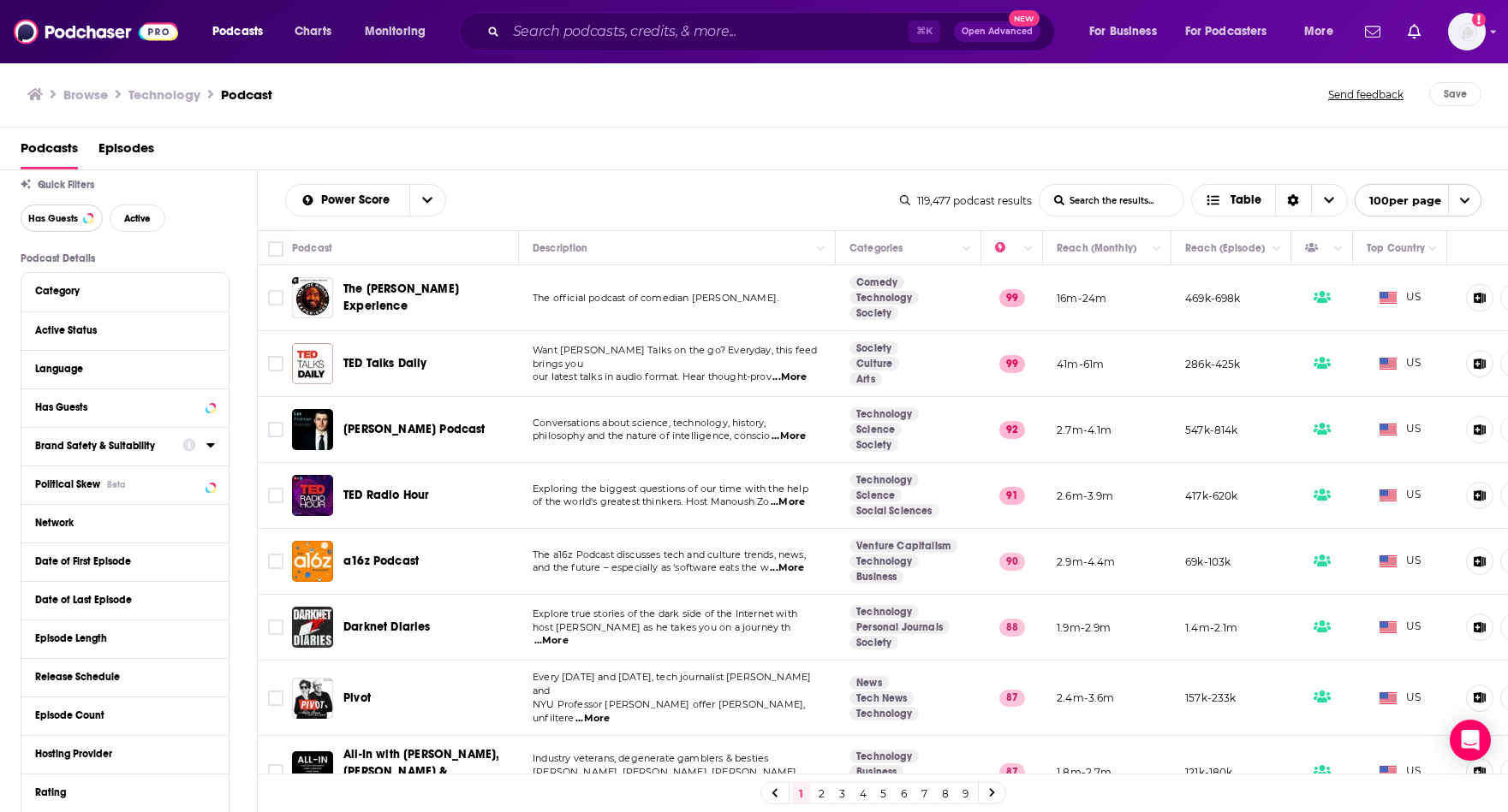
click at [42, 223] on span "Has Guests" at bounding box center [53, 218] width 49 height 9
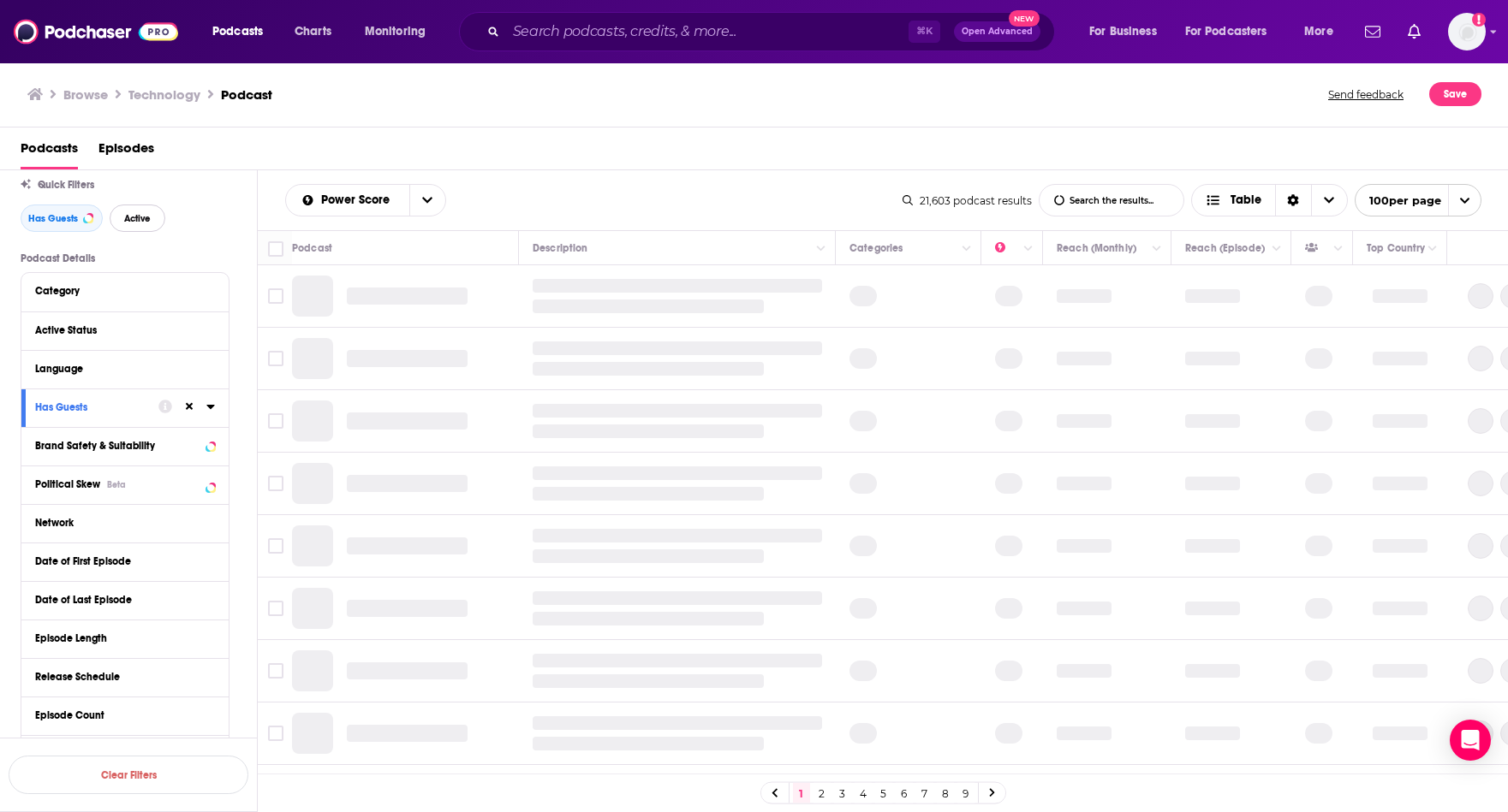
click at [135, 224] on span "Active" at bounding box center [137, 218] width 27 height 9
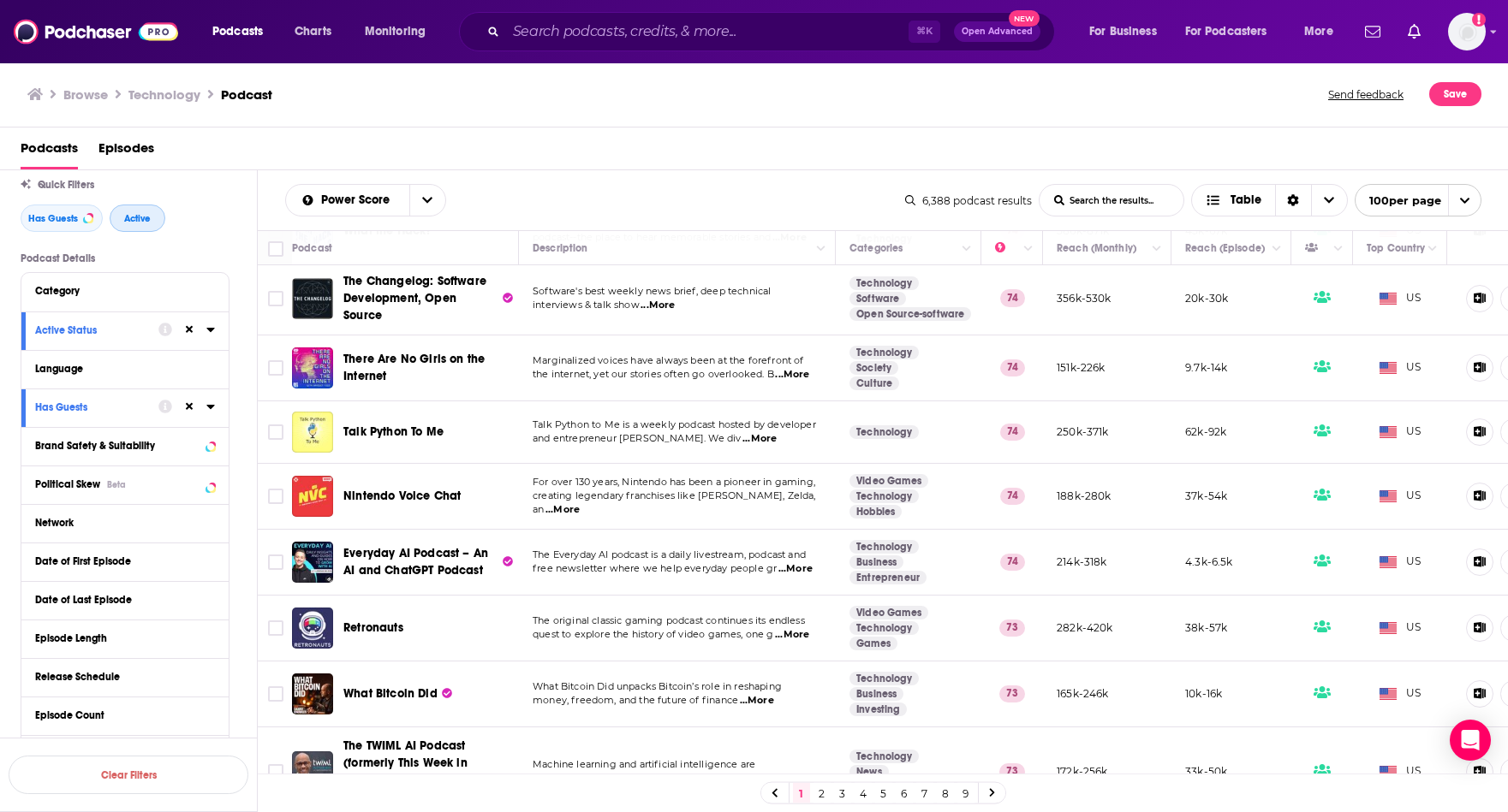
scroll to position [3776, 0]
click at [870, 248] on button "Move" at bounding box center [907, 248] width 117 height 20
click at [904, 344] on section "Technology Society Culture" at bounding box center [884, 366] width 69 height 45
